Goal: Find specific page/section: Find specific page/section

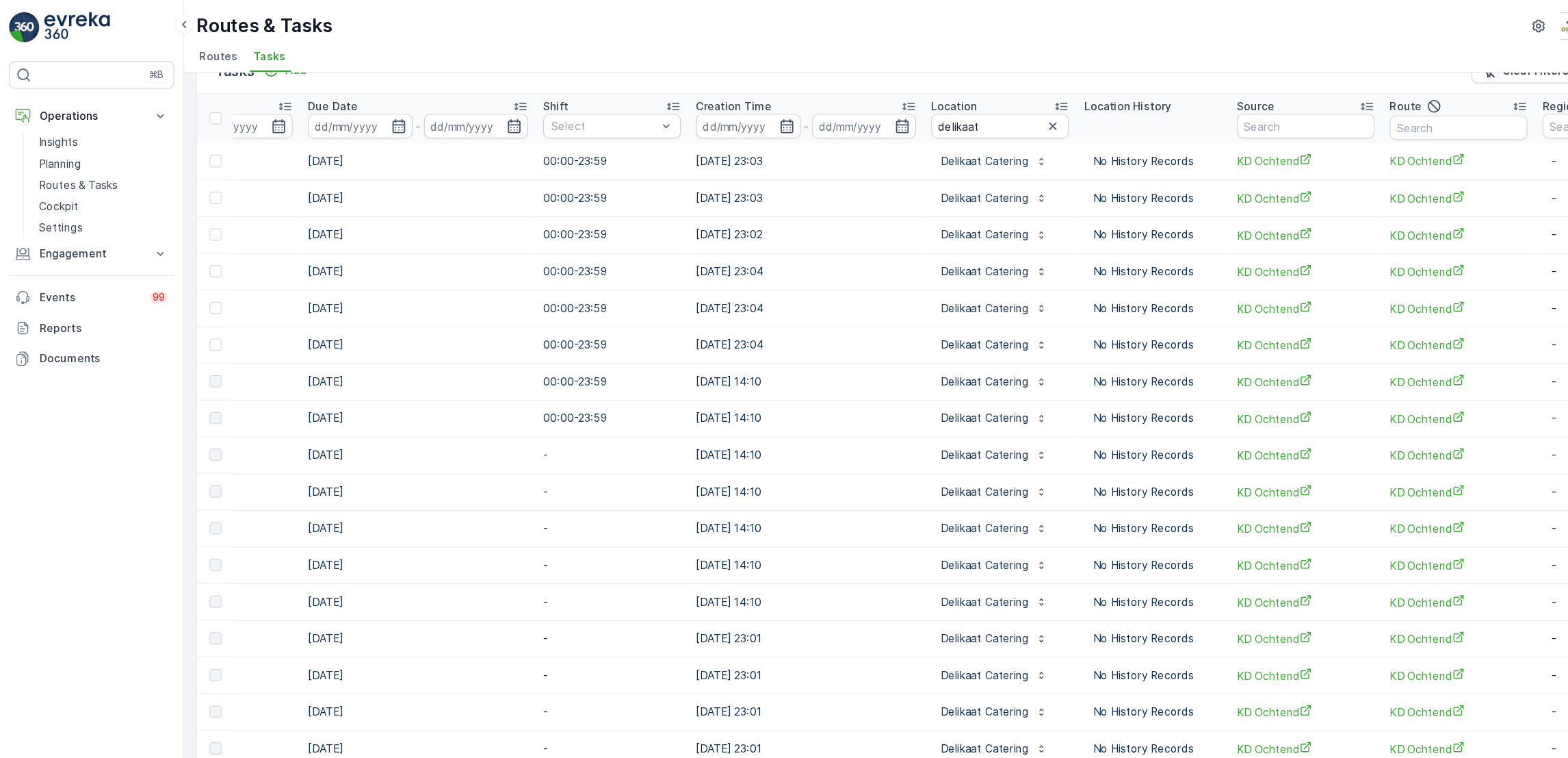
scroll to position [0, 610]
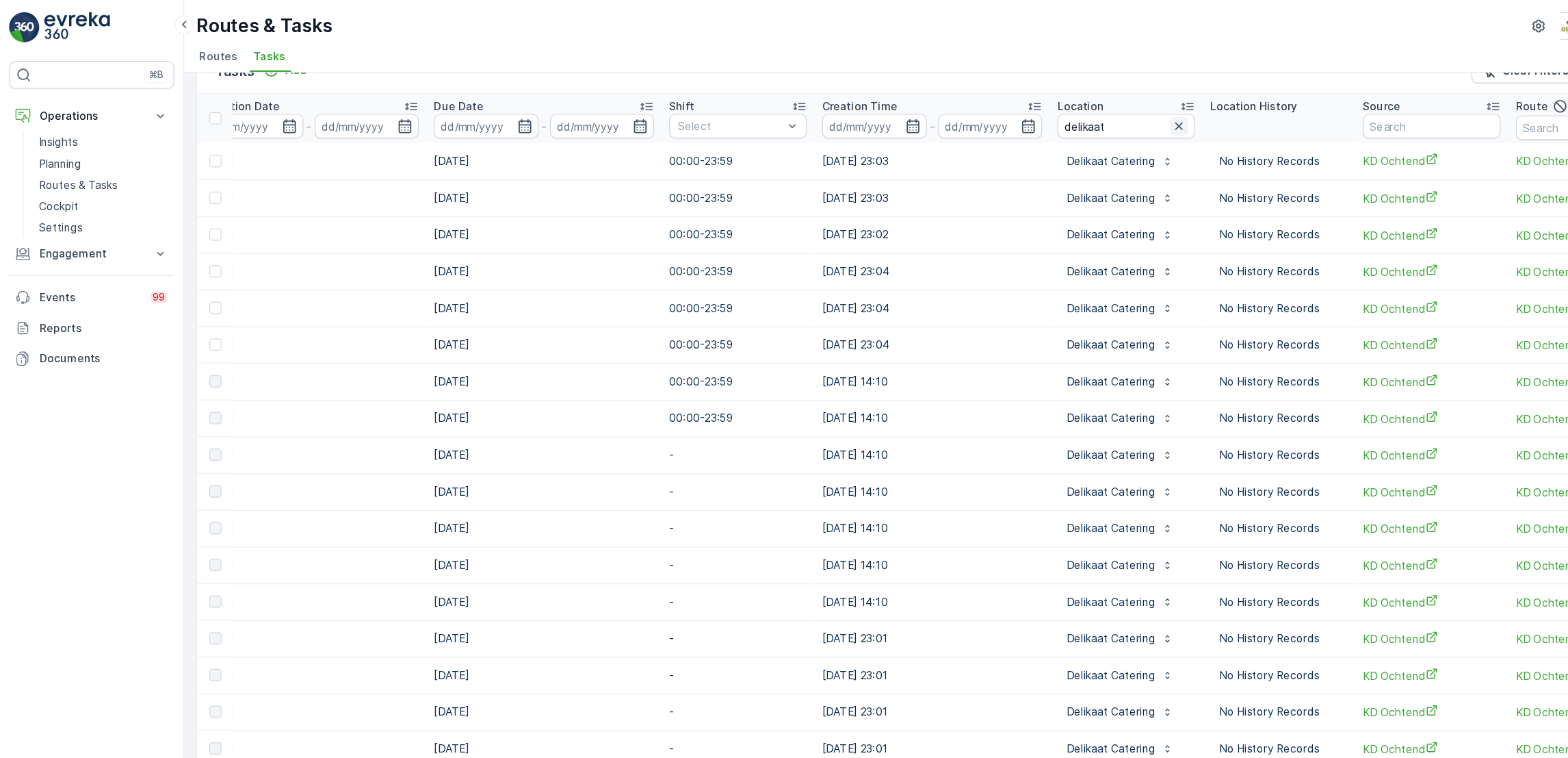
click at [1049, 116] on icon "button" at bounding box center [1056, 113] width 14 height 14
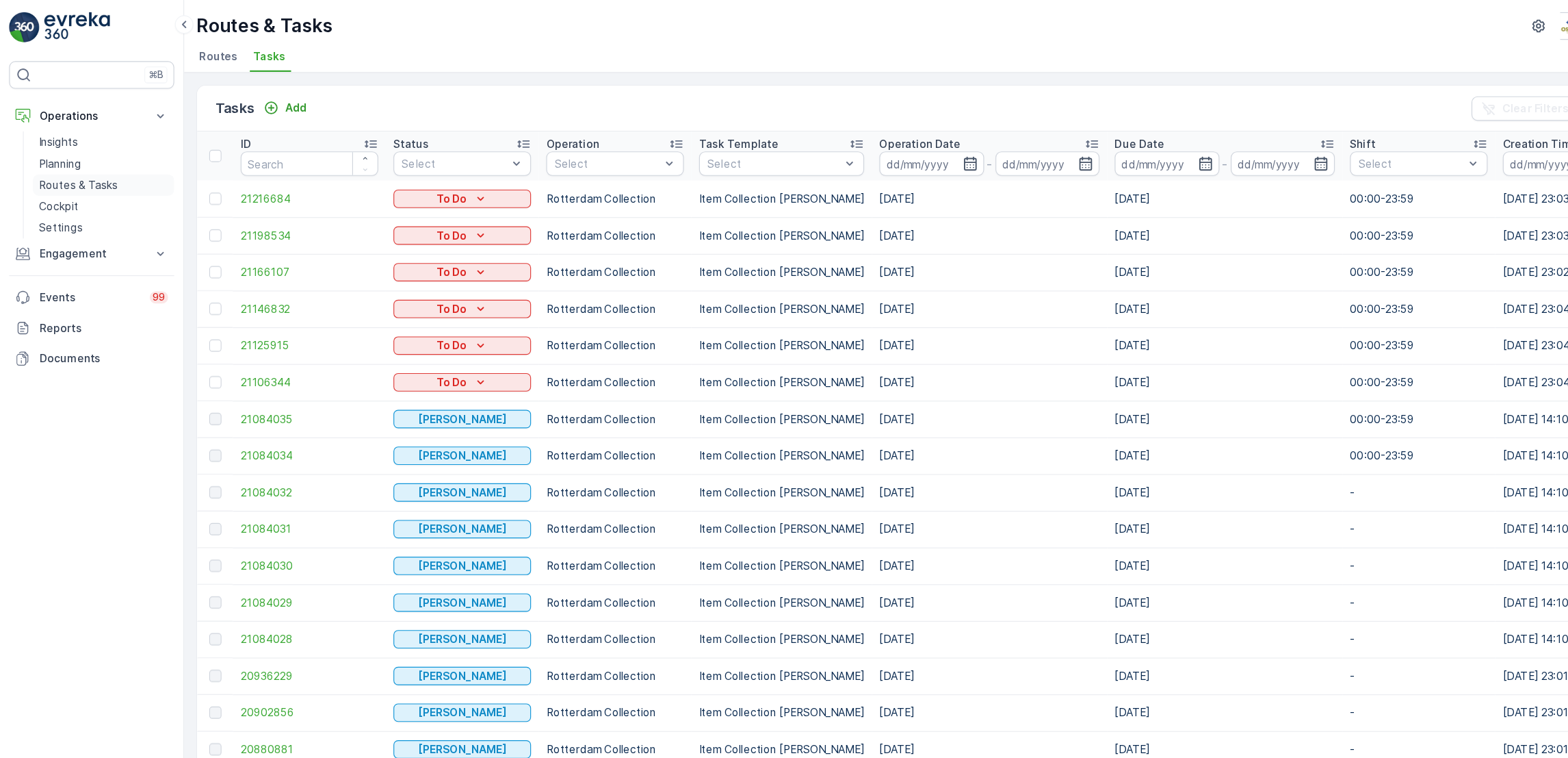
click at [69, 165] on p "Routes & Tasks" at bounding box center [69, 166] width 70 height 14
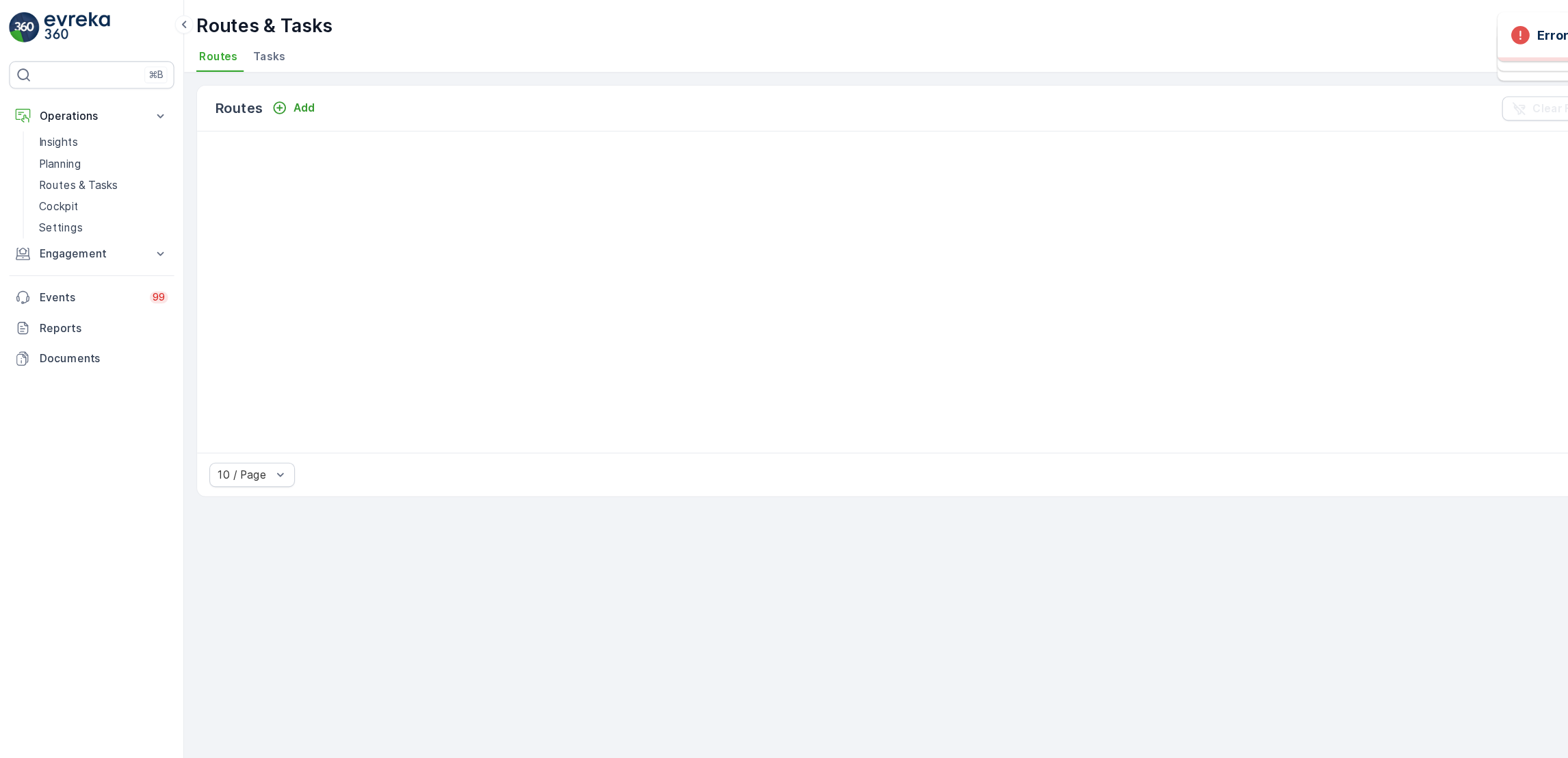
click at [244, 46] on span "Tasks" at bounding box center [240, 51] width 29 height 14
